Goal: Navigation & Orientation: Find specific page/section

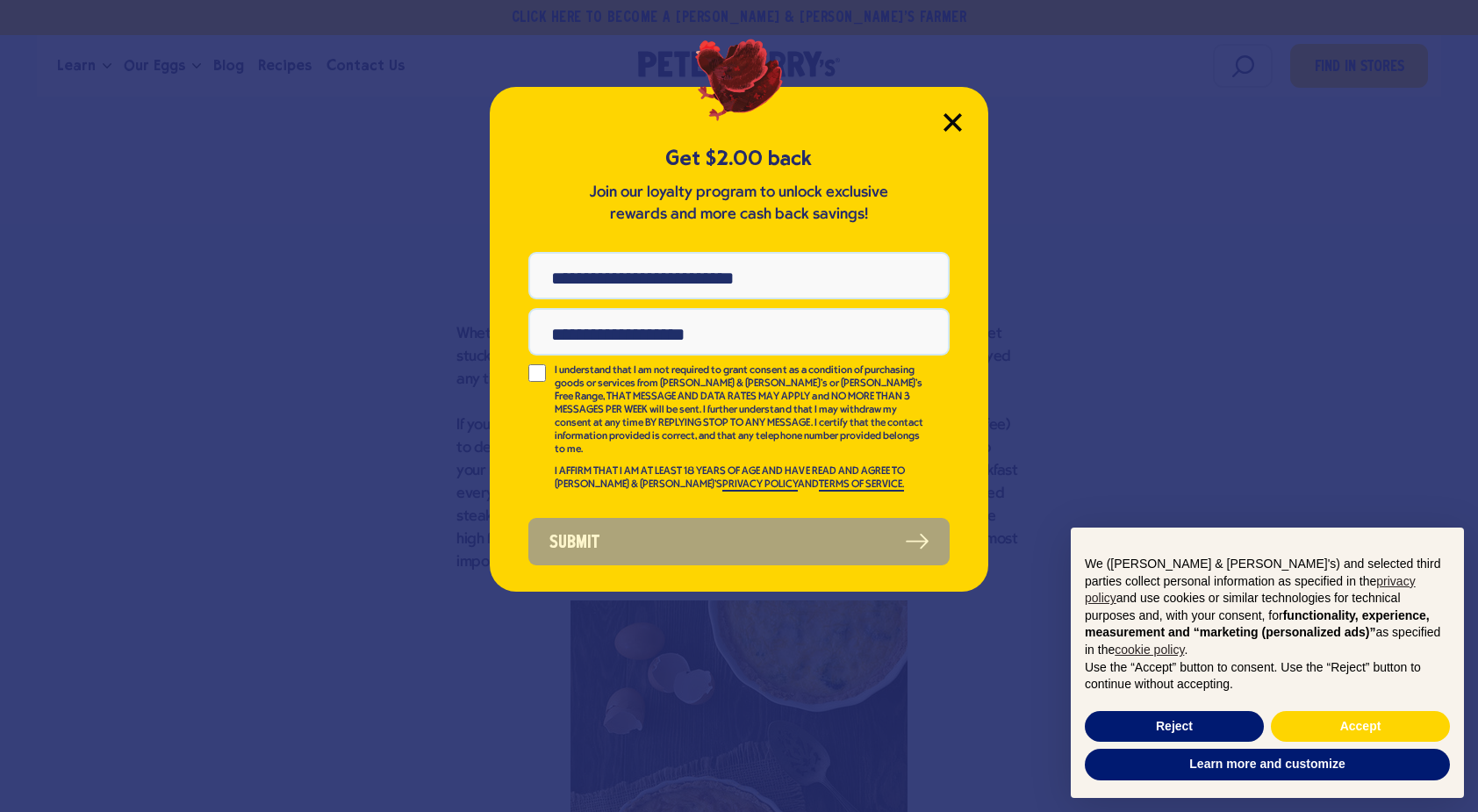
click at [949, 115] on icon "Close Modal" at bounding box center [952, 122] width 18 height 18
click at [951, 122] on icon "Close Modal" at bounding box center [951, 121] width 15 height 15
click at [1177, 726] on button "Reject" at bounding box center [1174, 726] width 179 height 32
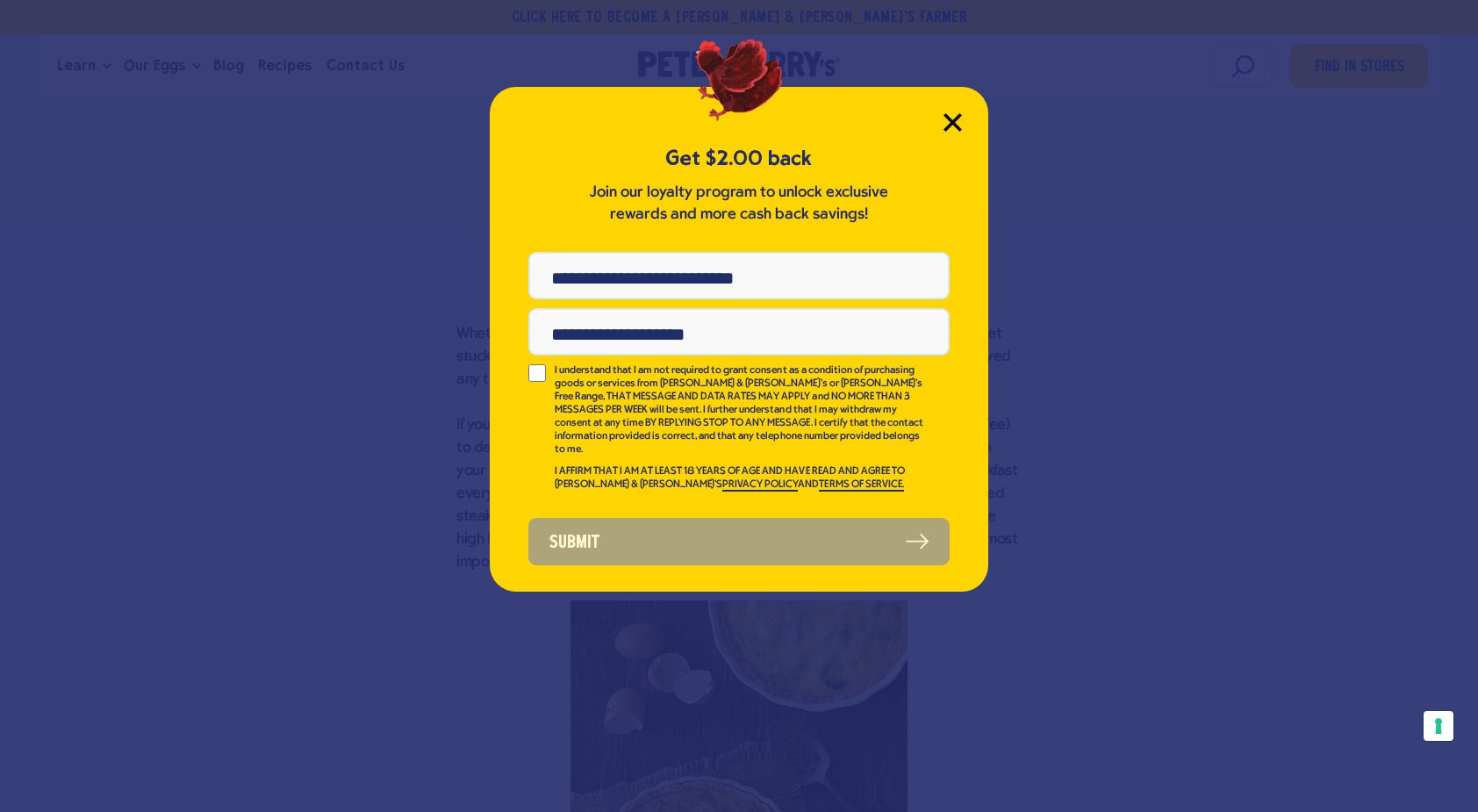
click at [954, 126] on icon "Close Modal" at bounding box center [952, 122] width 18 height 18
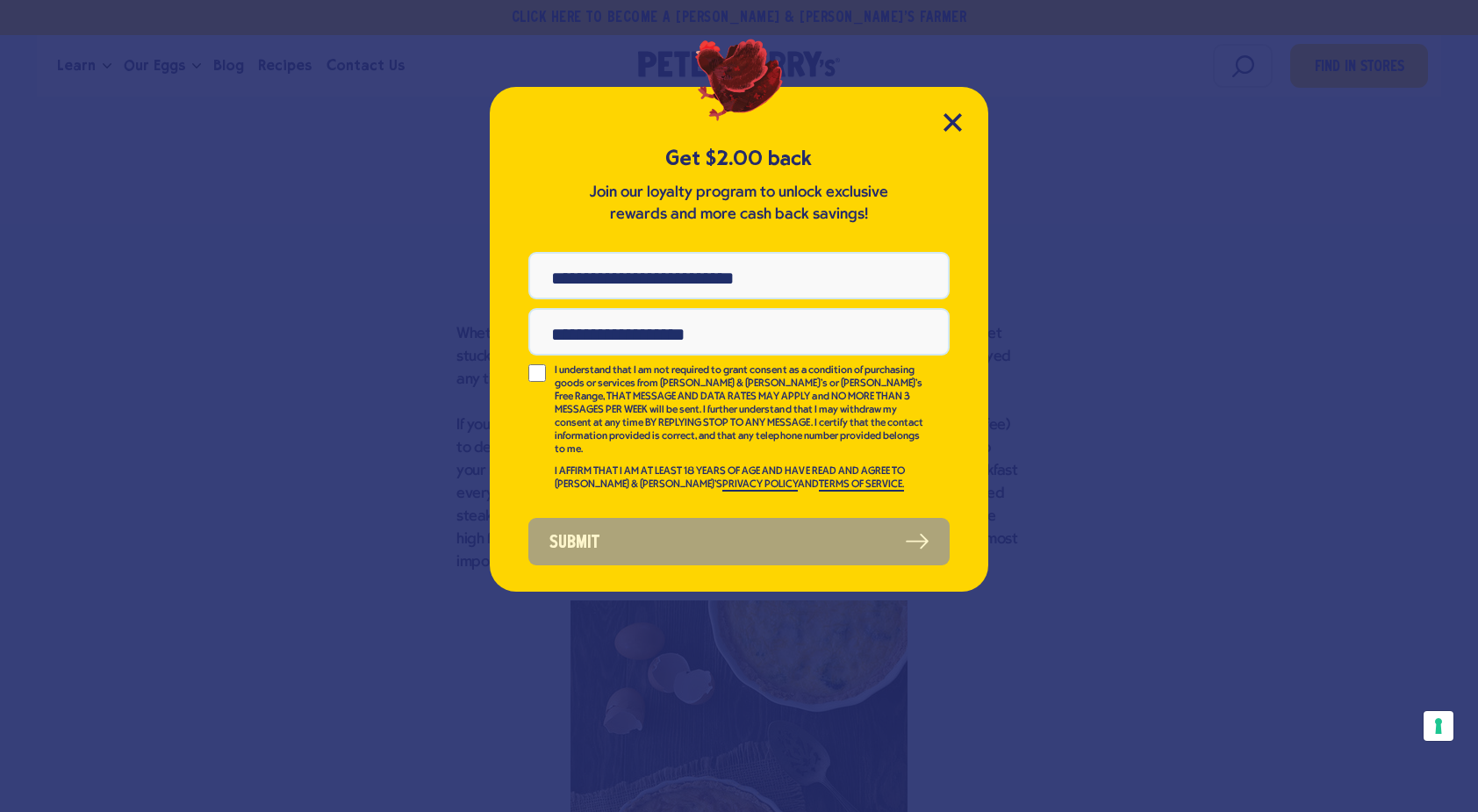
click at [287, 189] on div "Get $2.00 back Join our loyalty program to unlock exclusive rewards and more ca…" at bounding box center [739, 406] width 1478 height 812
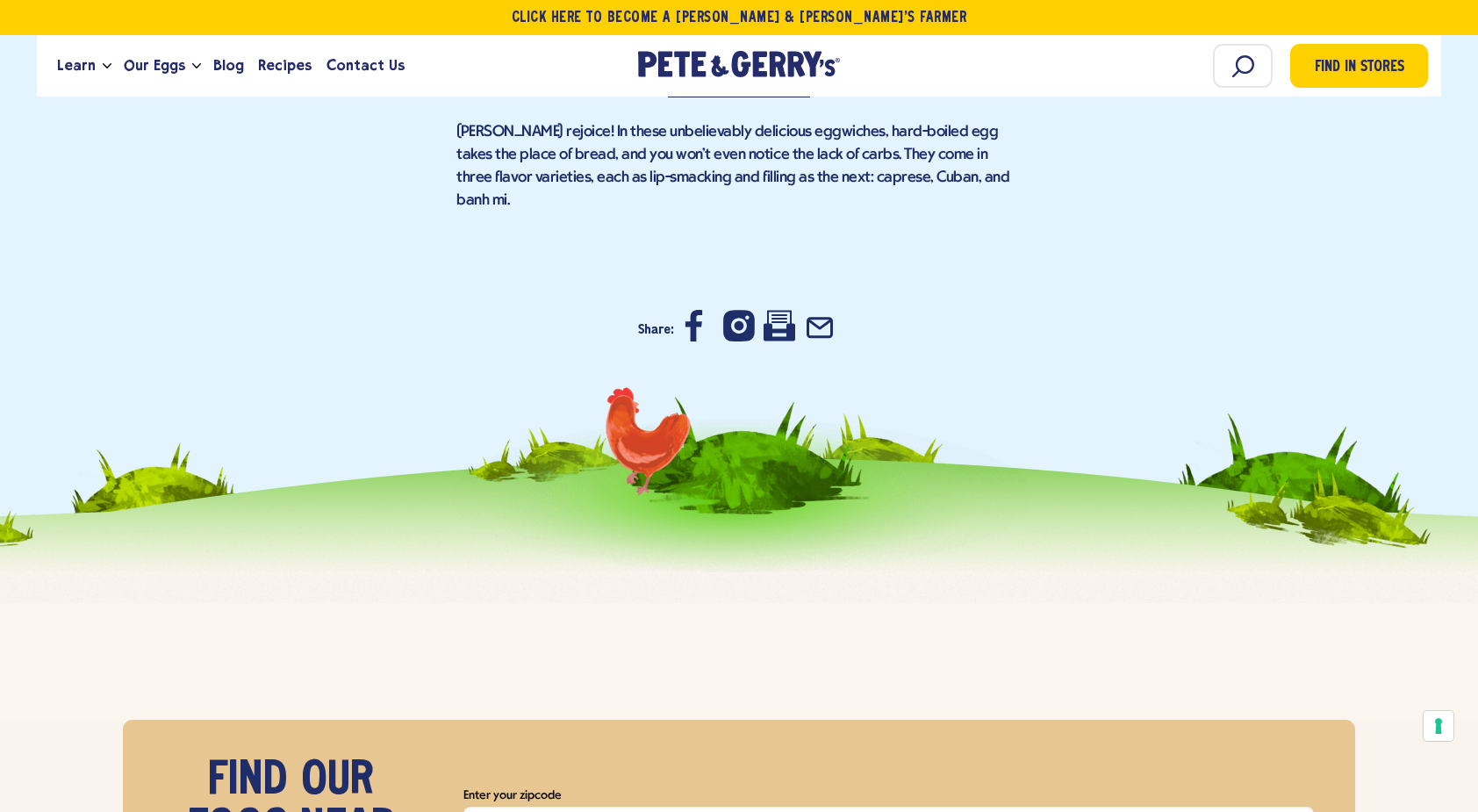
scroll to position [11759, 0]
